Goal: Task Accomplishment & Management: Understand process/instructions

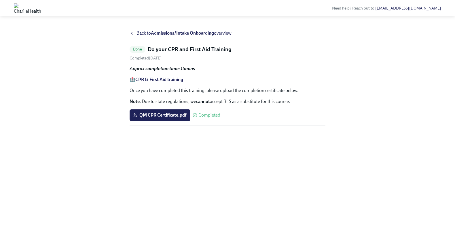
click at [164, 33] on strong "Admissions/Intake Onboarding" at bounding box center [182, 32] width 63 height 5
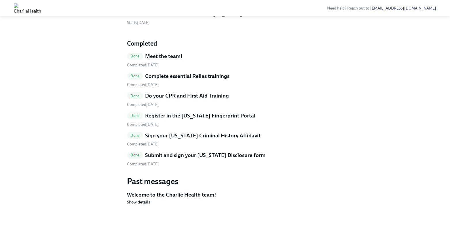
scroll to position [483, 0]
click at [139, 201] on span "Show details" at bounding box center [138, 202] width 23 height 6
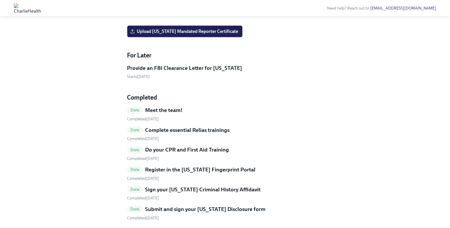
scroll to position [185, 0]
